Goal: Task Accomplishment & Management: Use online tool/utility

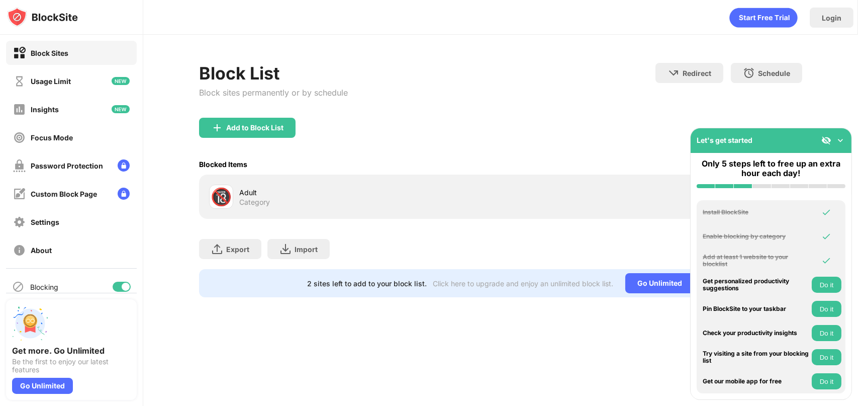
click at [398, 179] on div "🔞 Adult Category" at bounding box center [500, 196] width 603 height 44
click at [45, 78] on div "Usage Limit" at bounding box center [51, 81] width 40 height 9
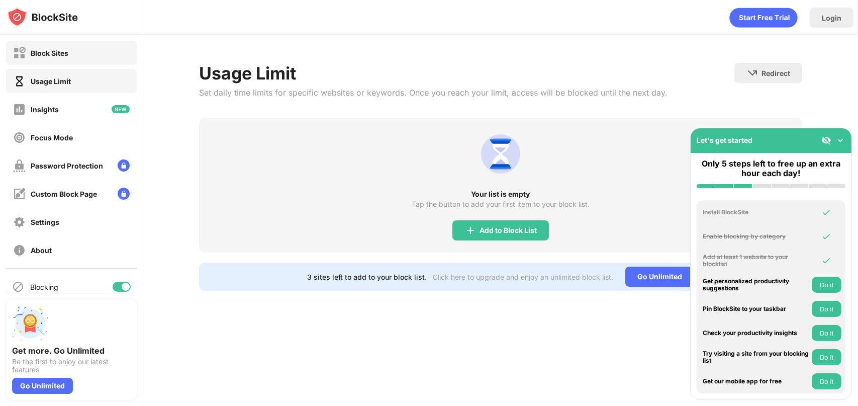
click at [43, 52] on div "Block Sites" at bounding box center [50, 53] width 38 height 9
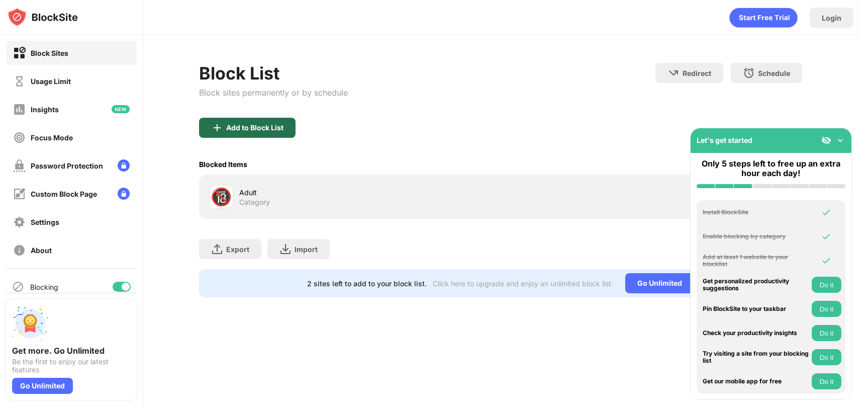
click at [255, 119] on div "Add to Block List" at bounding box center [247, 128] width 96 height 20
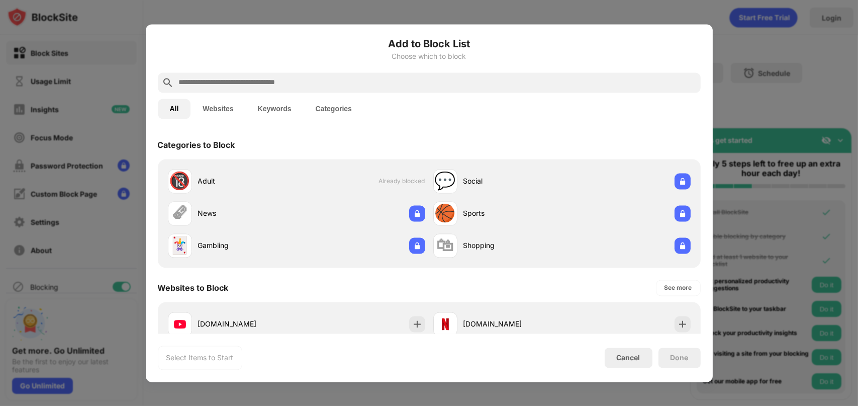
click at [229, 79] on input "text" at bounding box center [437, 82] width 519 height 12
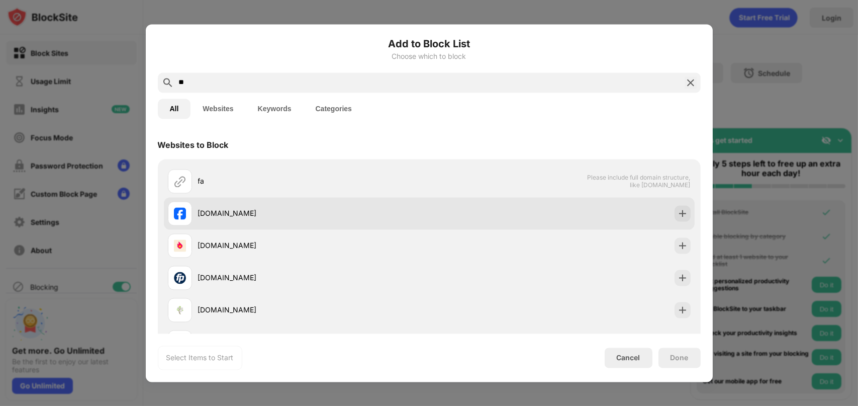
type input "**"
click at [251, 209] on div "[DOMAIN_NAME]" at bounding box center [313, 213] width 231 height 11
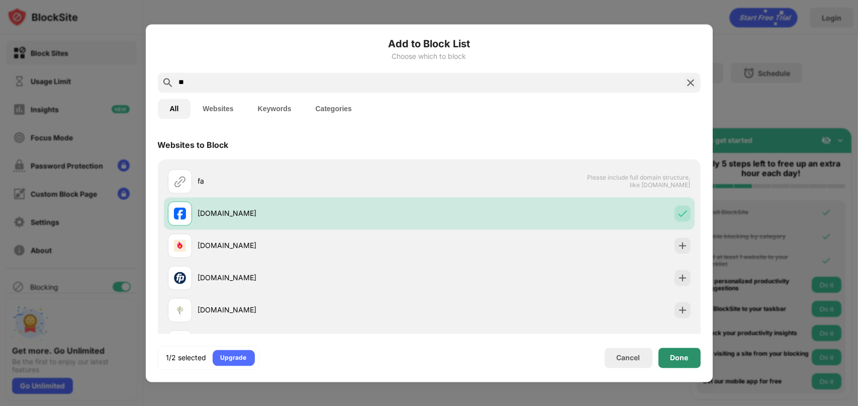
click at [669, 353] on div "Done" at bounding box center [679, 357] width 42 height 20
